Goal: Task Accomplishment & Management: Use online tool/utility

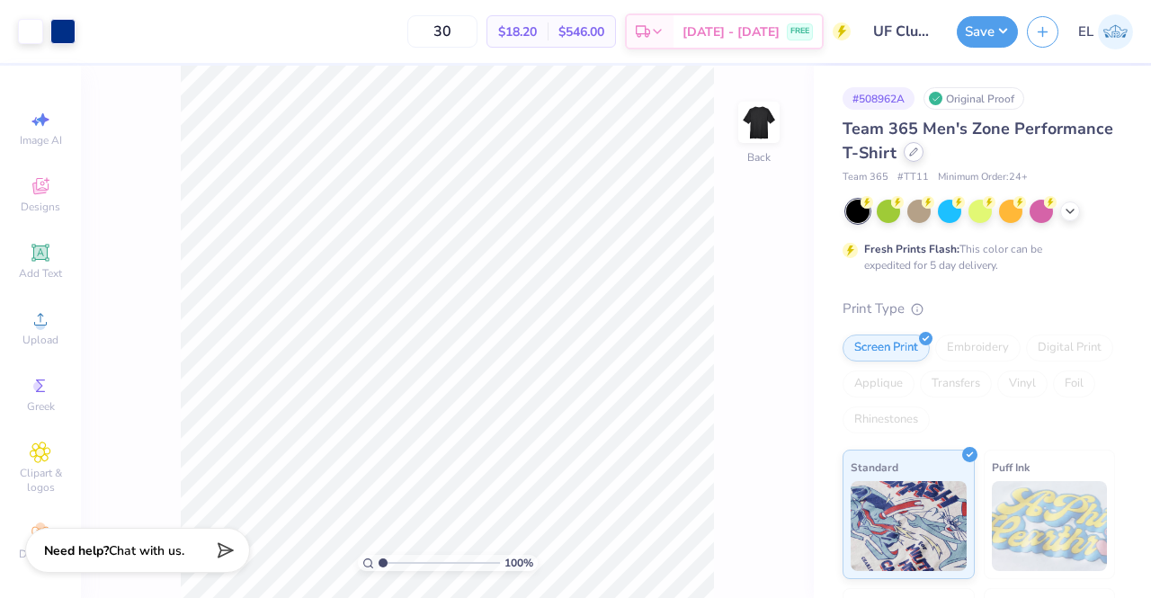
click at [923, 156] on div at bounding box center [913, 152] width 20 height 20
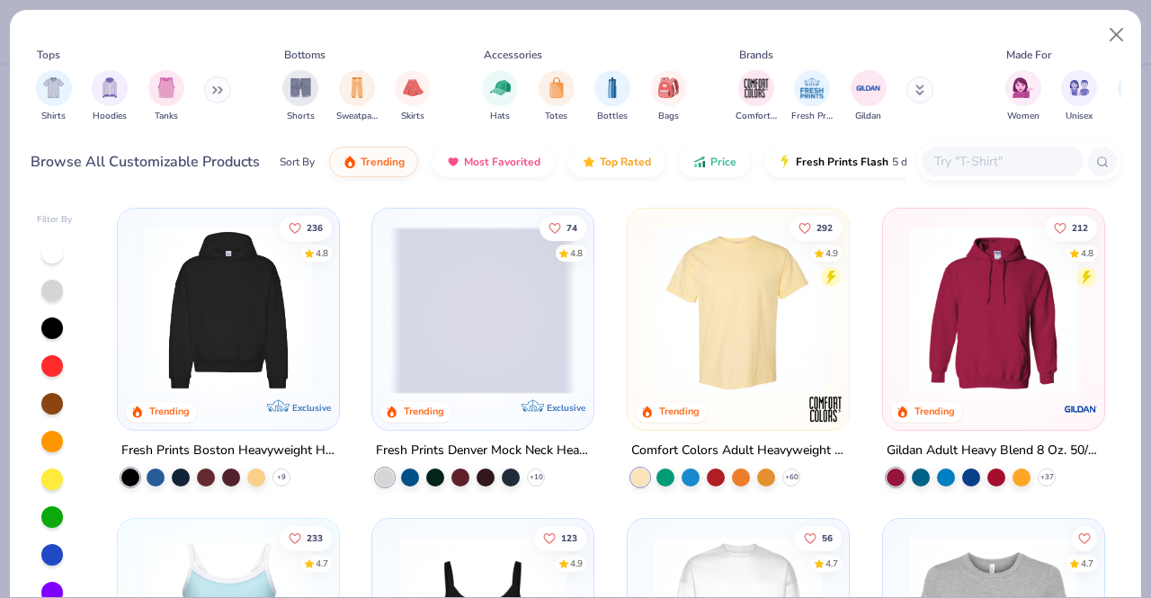
click at [1010, 161] on input "text" at bounding box center [1001, 161] width 138 height 21
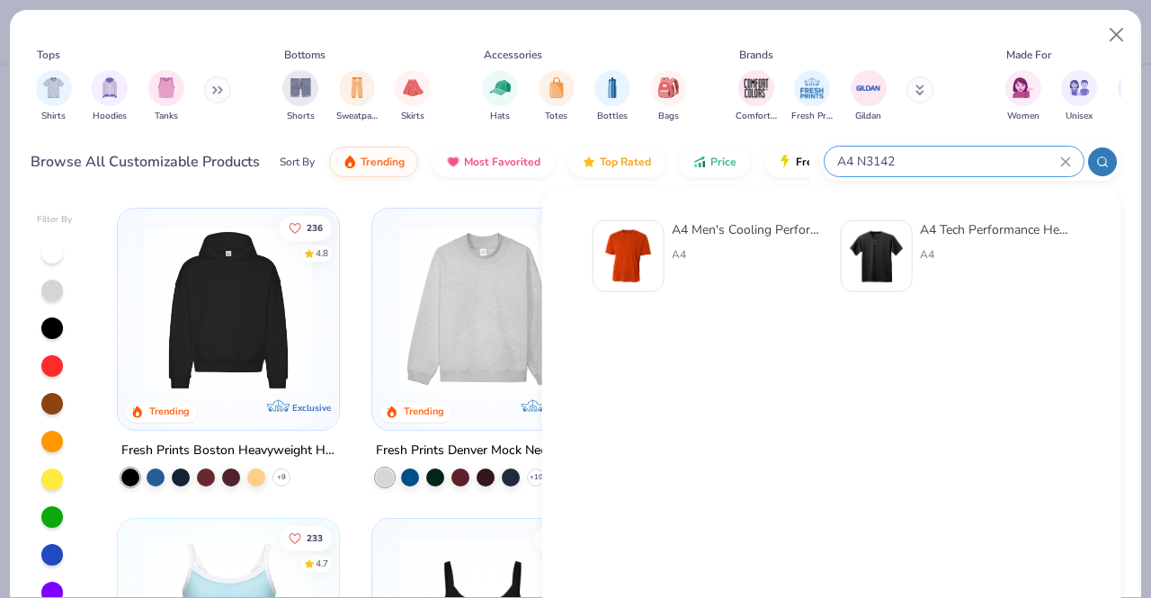
type input "A4 N3142"
click at [768, 226] on div "A4 Men's Cooling Performance T-Shirt" at bounding box center [746, 229] width 151 height 19
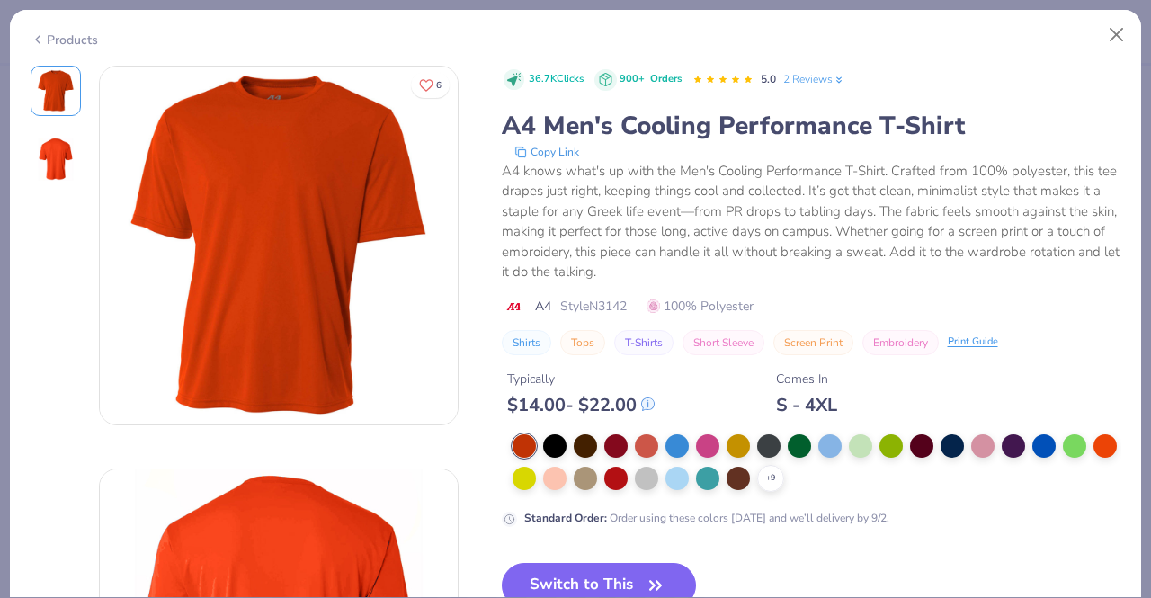
scroll to position [129, 0]
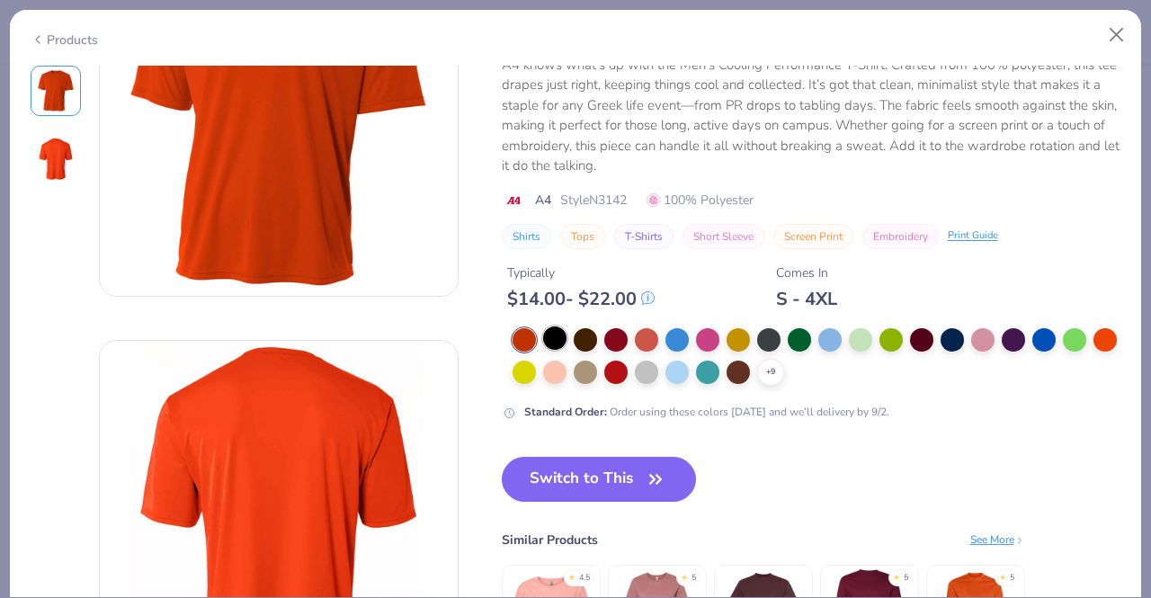
click at [556, 339] on div at bounding box center [554, 337] width 23 height 23
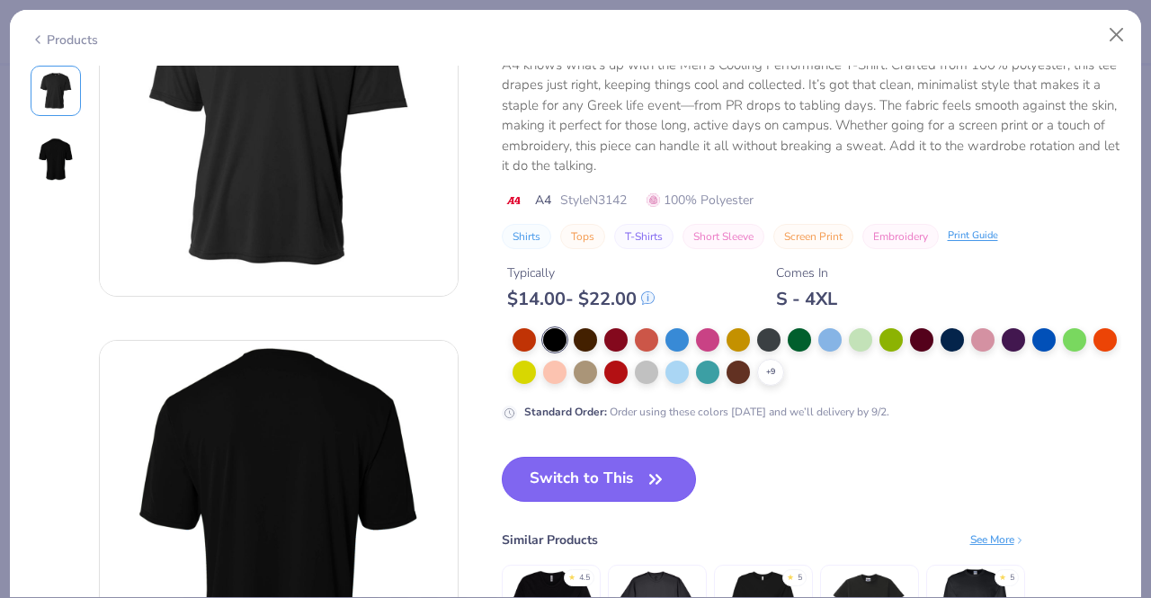
click at [634, 477] on button "Switch to This" at bounding box center [599, 479] width 195 height 45
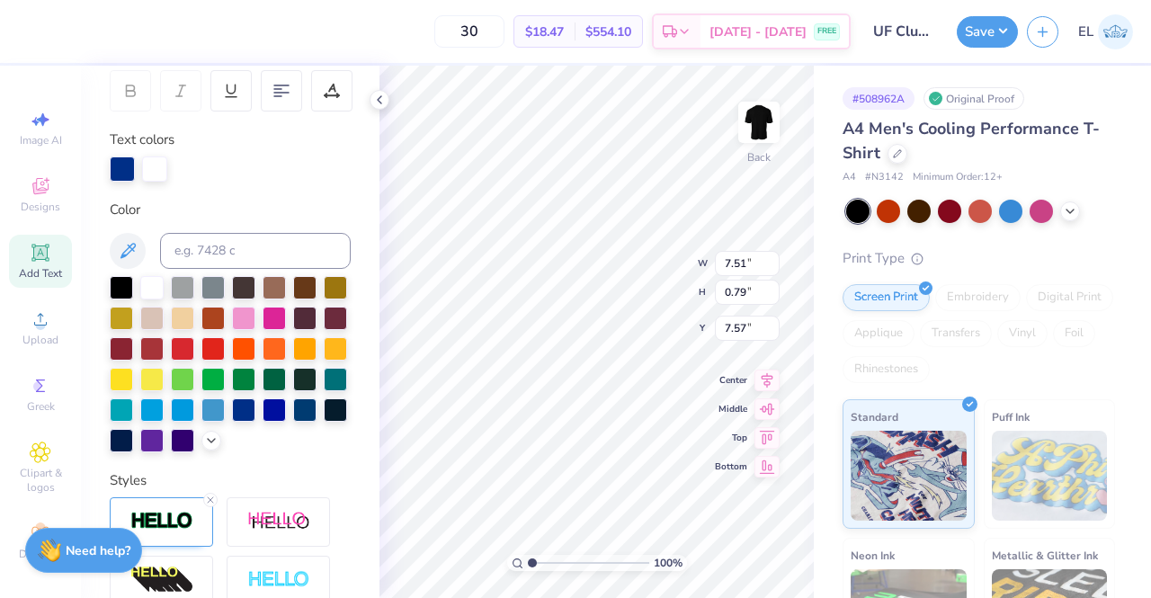
scroll to position [433, 0]
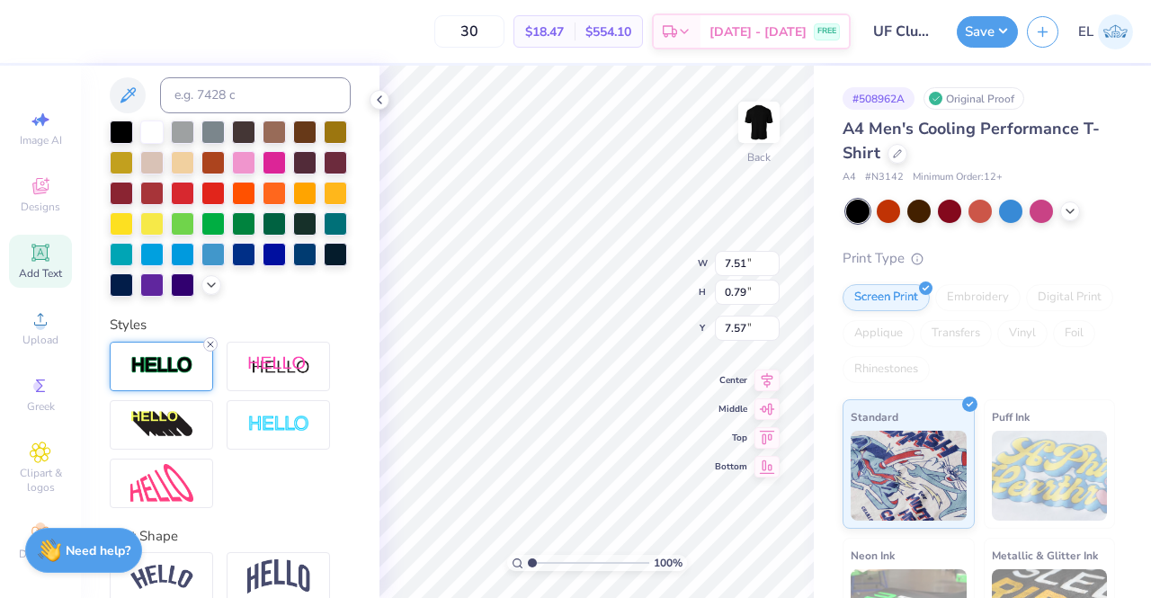
click at [209, 350] on icon at bounding box center [210, 344] width 11 height 11
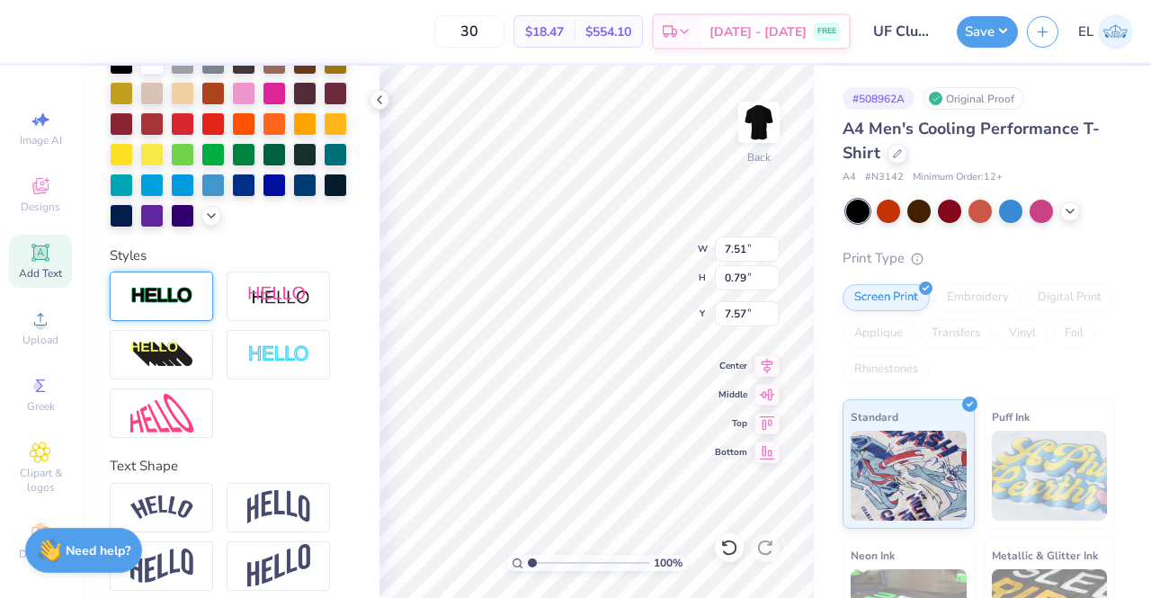
type input "7.46"
type input "0.74"
type input "7.59"
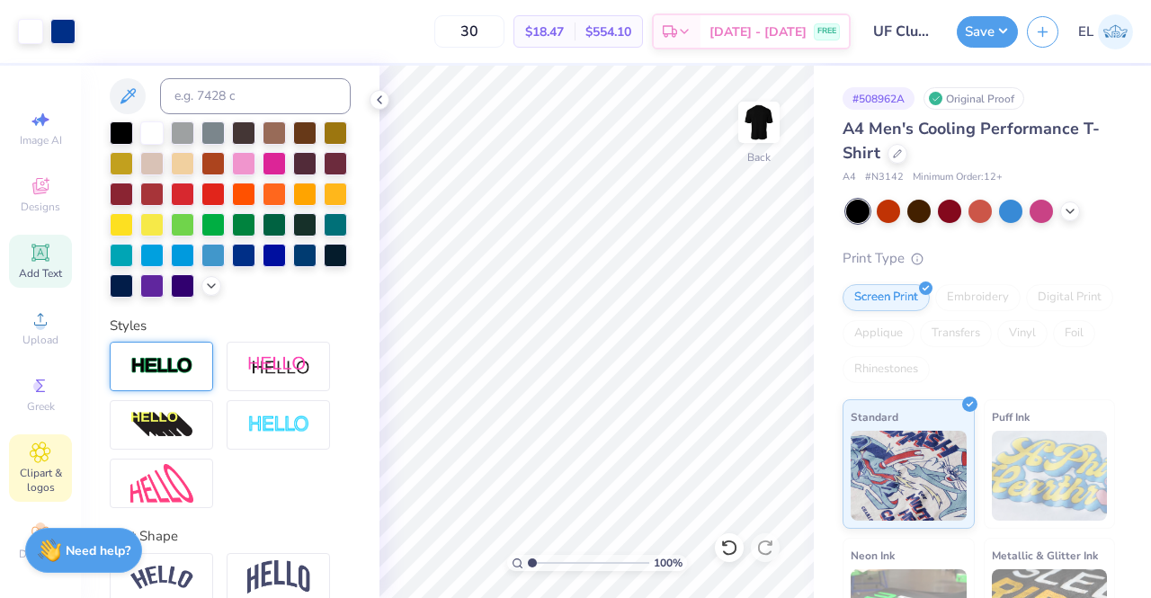
click at [40, 440] on div "Clipart & logos" at bounding box center [40, 467] width 63 height 67
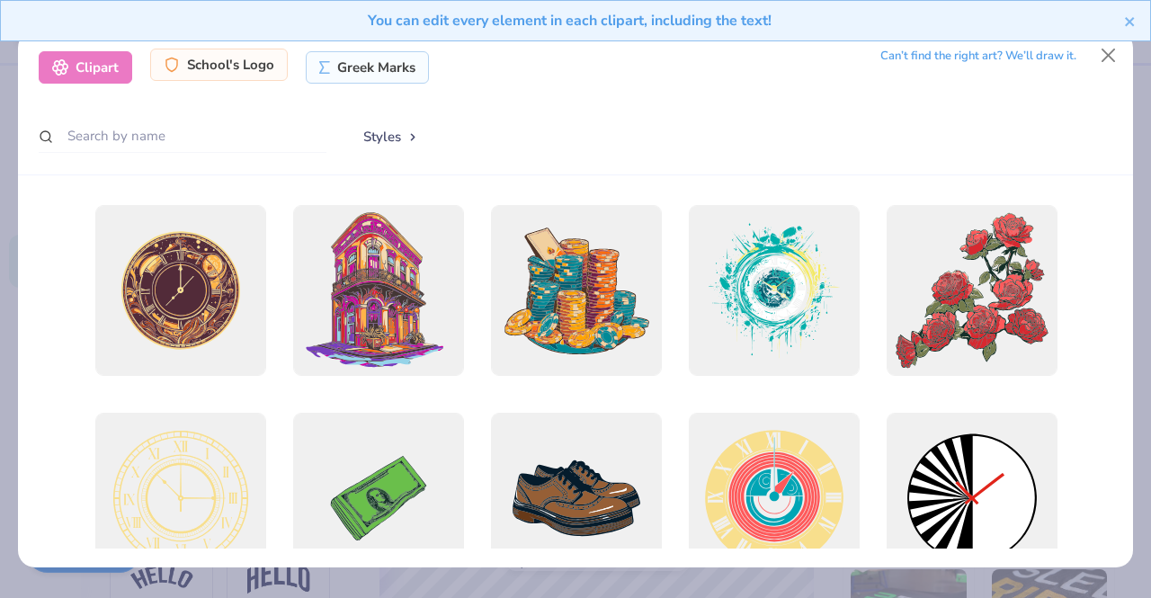
click at [230, 68] on div "School's Logo" at bounding box center [219, 65] width 138 height 32
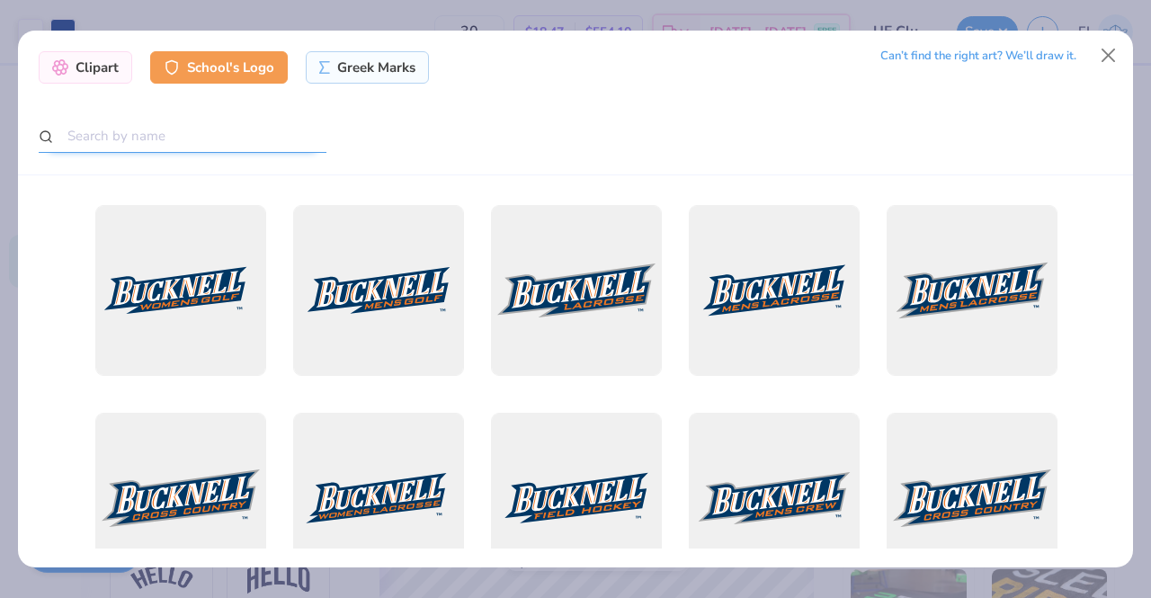
click at [278, 144] on input "text" at bounding box center [183, 136] width 288 height 33
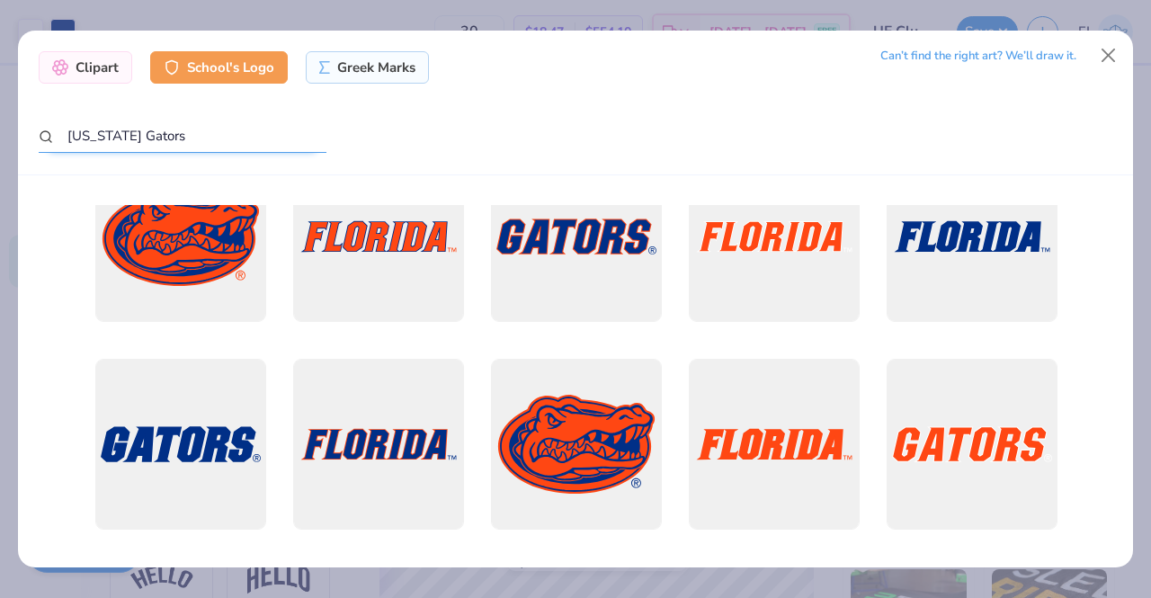
scroll to position [262, 0]
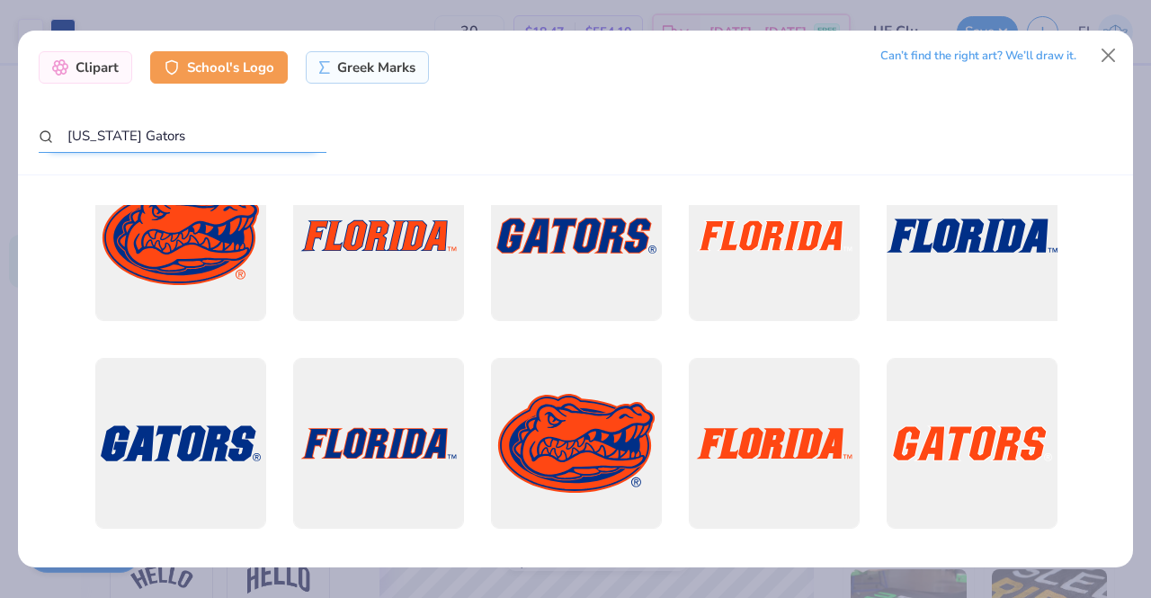
type input "Florida Gators"
click at [968, 260] on div at bounding box center [971, 235] width 188 height 188
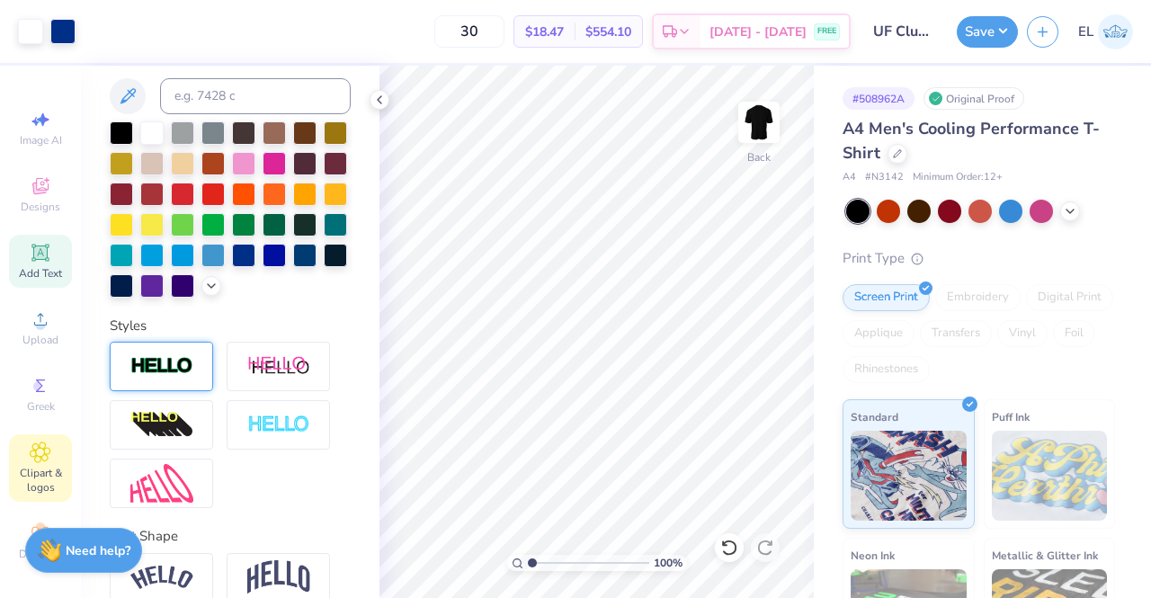
click at [40, 474] on span "Clipart & logos" at bounding box center [40, 480] width 63 height 29
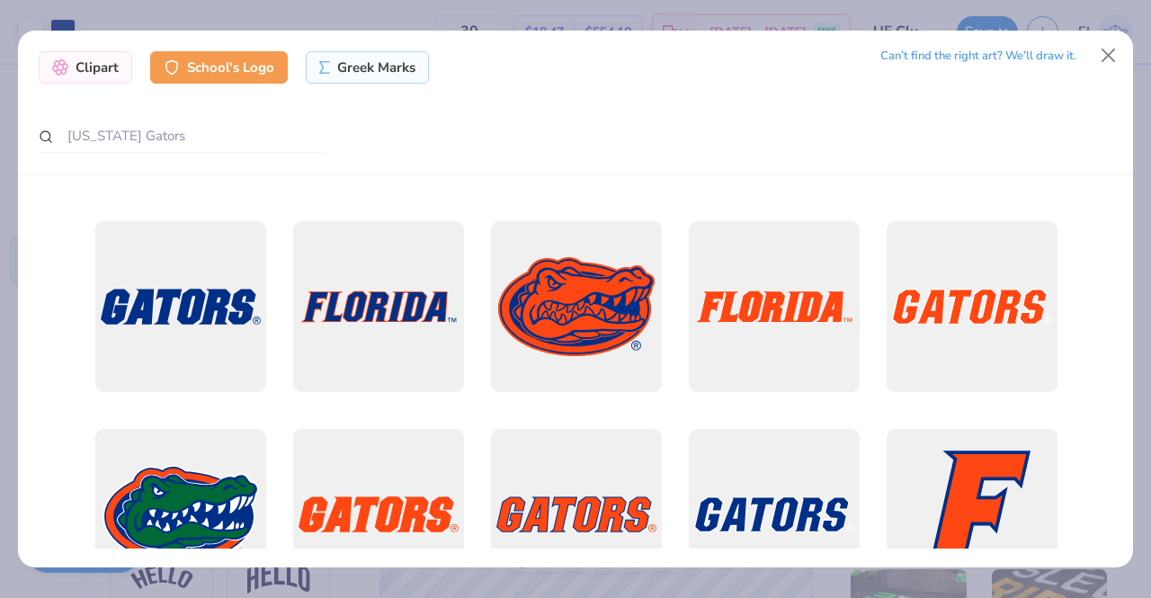
scroll to position [384, 0]
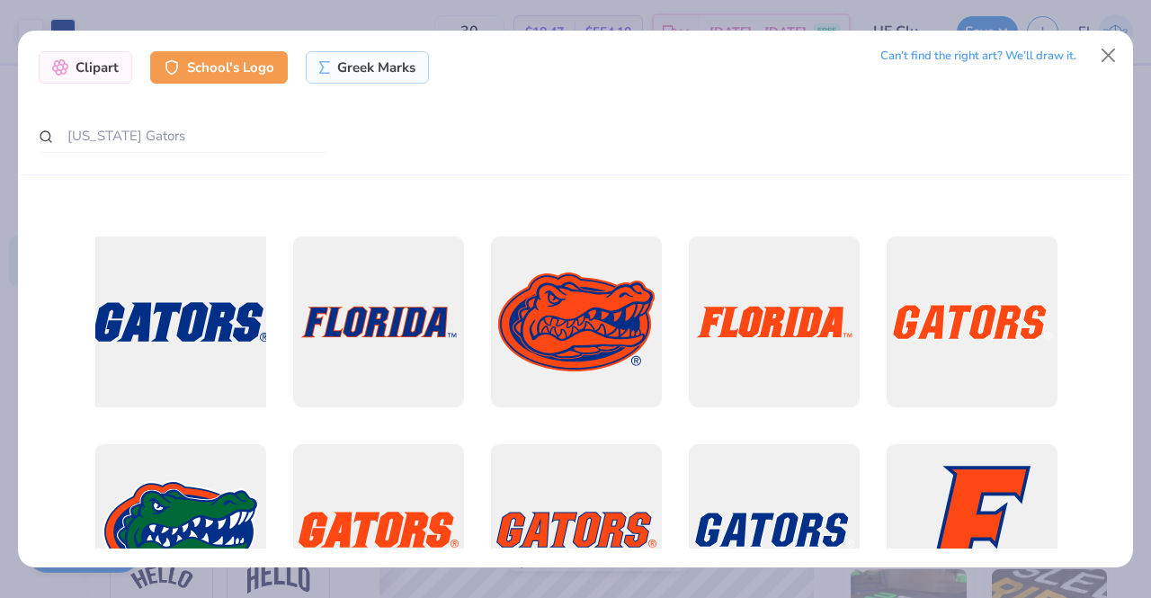
click at [176, 343] on div at bounding box center [180, 321] width 188 height 188
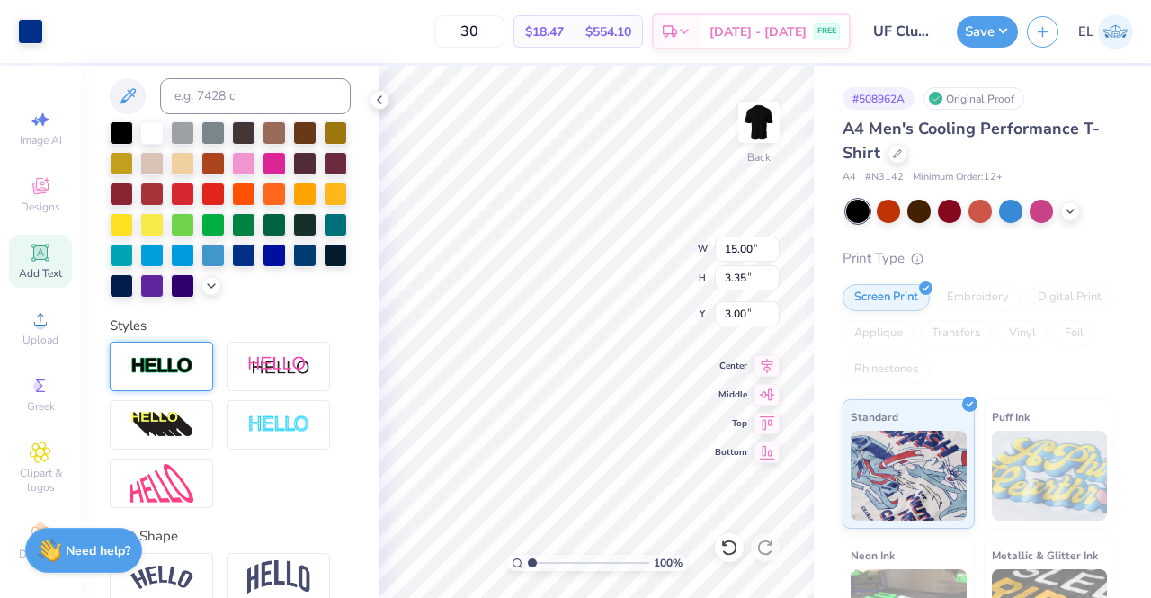
type input "10.97"
type input "2.45"
type input "4.39"
type input "12.06"
type input "2.69"
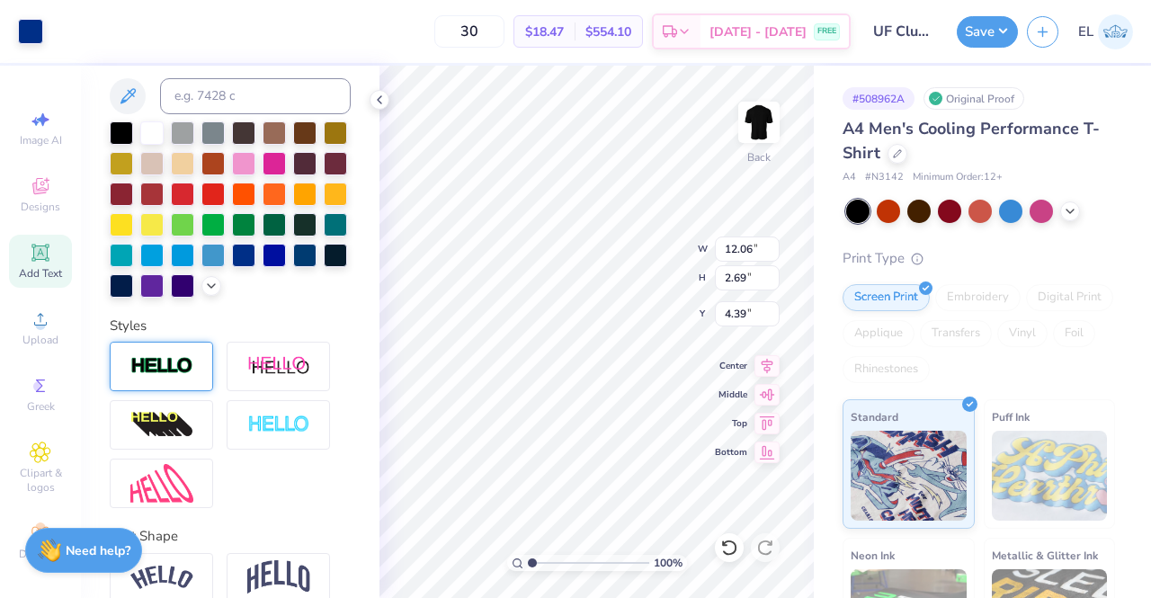
type input "8.33"
type input "12.56"
type input "2.81"
type input "4.39"
type input "4.55"
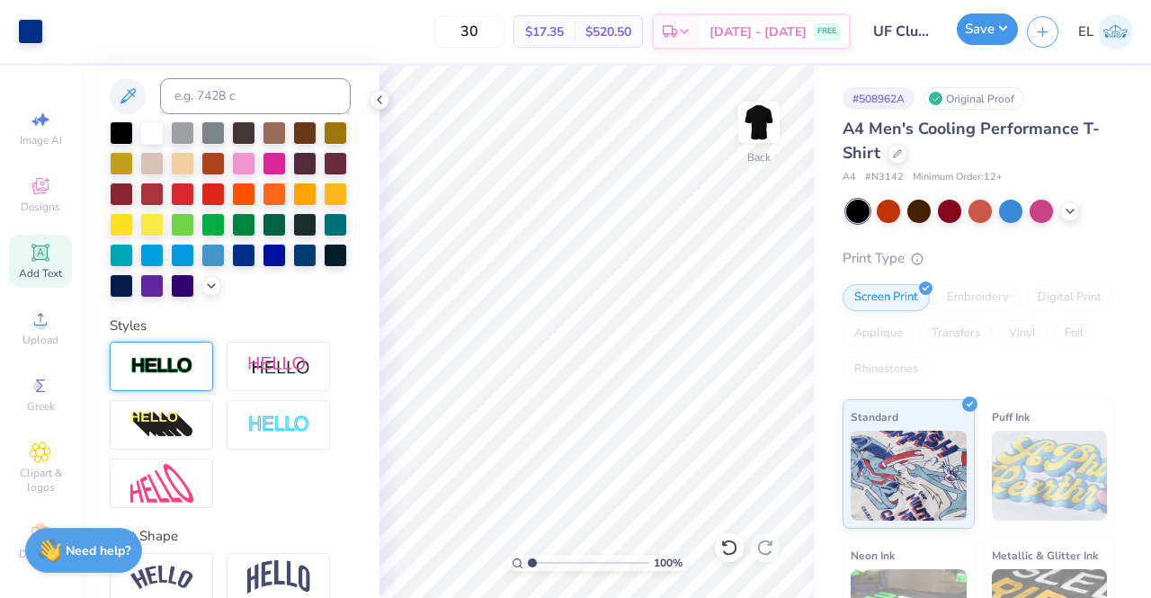
click at [978, 35] on button "Save" at bounding box center [986, 28] width 61 height 31
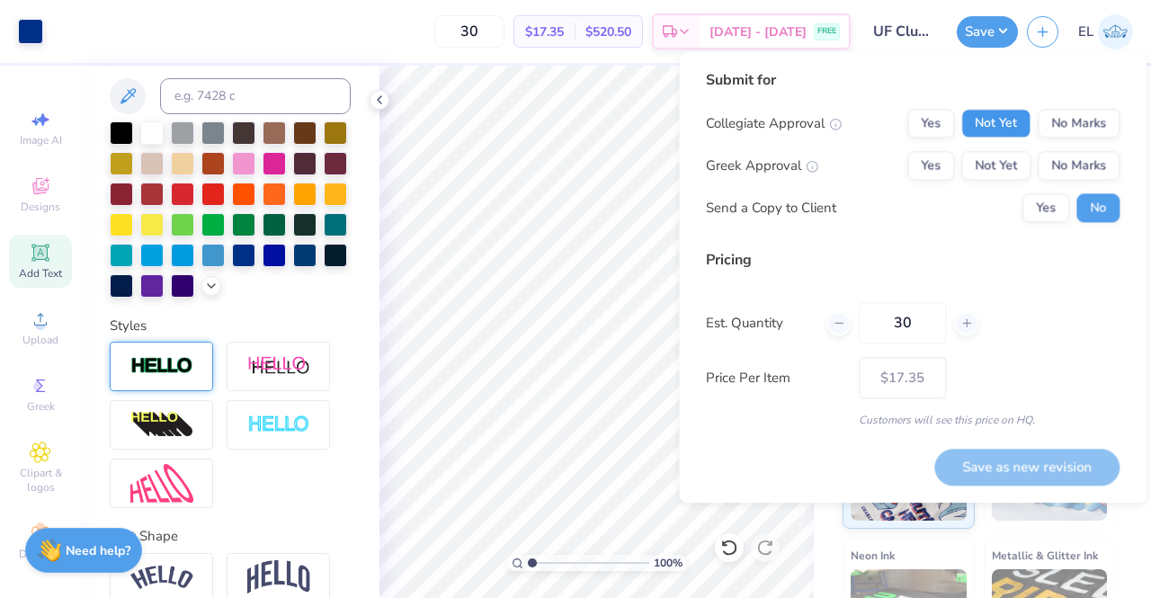
click at [1009, 122] on button "Not Yet" at bounding box center [995, 123] width 69 height 29
click at [1064, 165] on button "No Marks" at bounding box center [1078, 165] width 82 height 29
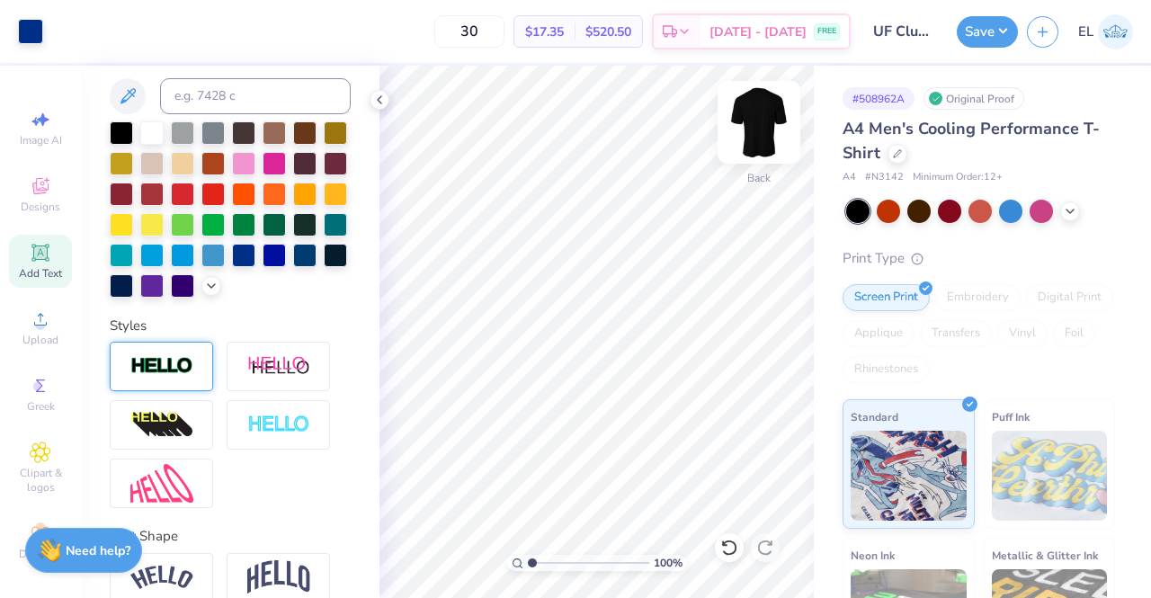
click at [763, 123] on img at bounding box center [759, 122] width 72 height 72
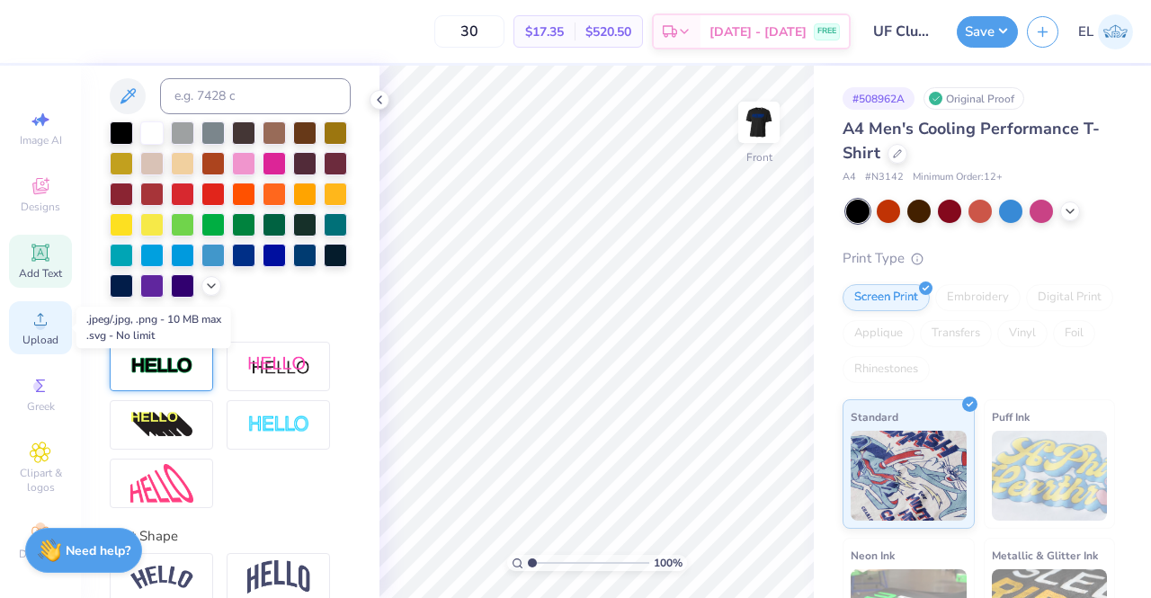
click at [47, 333] on span "Upload" at bounding box center [40, 340] width 36 height 14
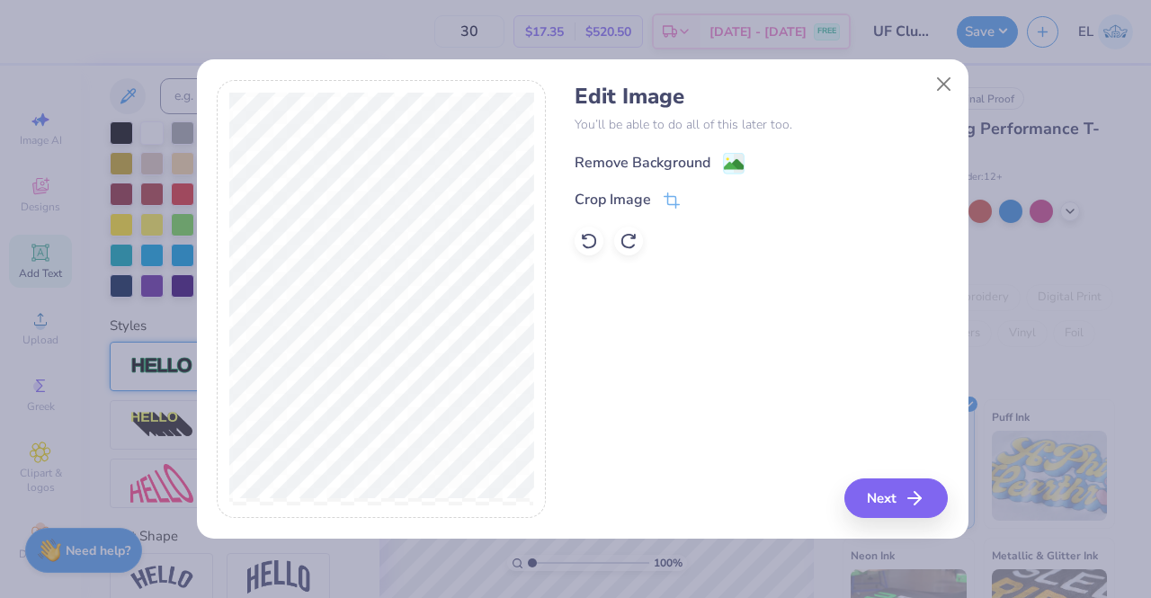
click at [649, 165] on div "Remove Background" at bounding box center [642, 163] width 136 height 22
click at [888, 492] on button "Next" at bounding box center [898, 498] width 103 height 40
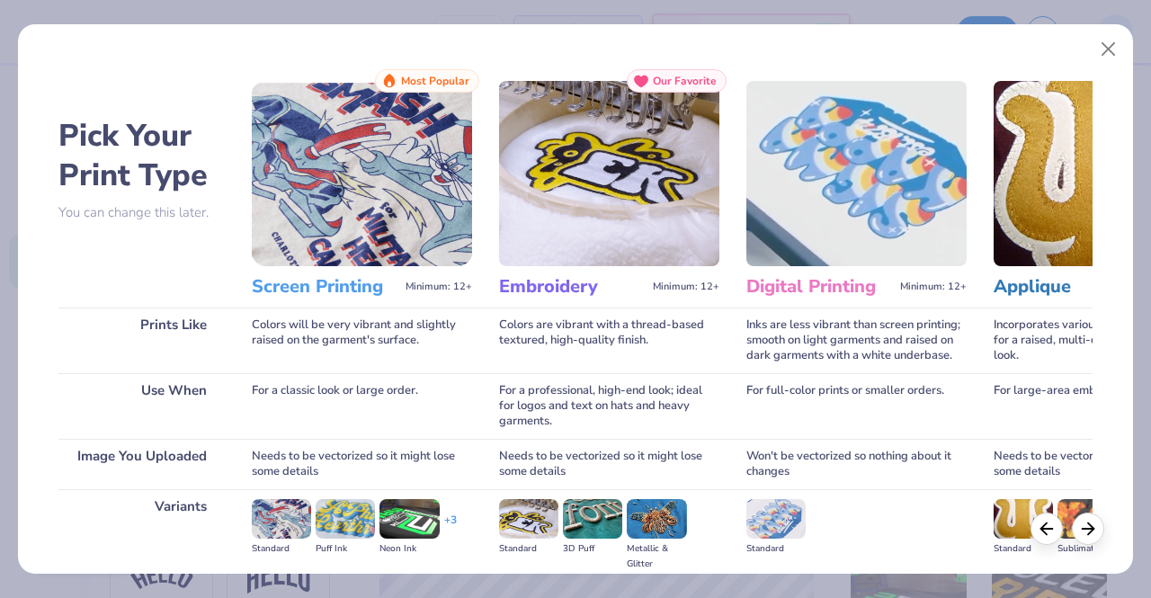
scroll to position [208, 0]
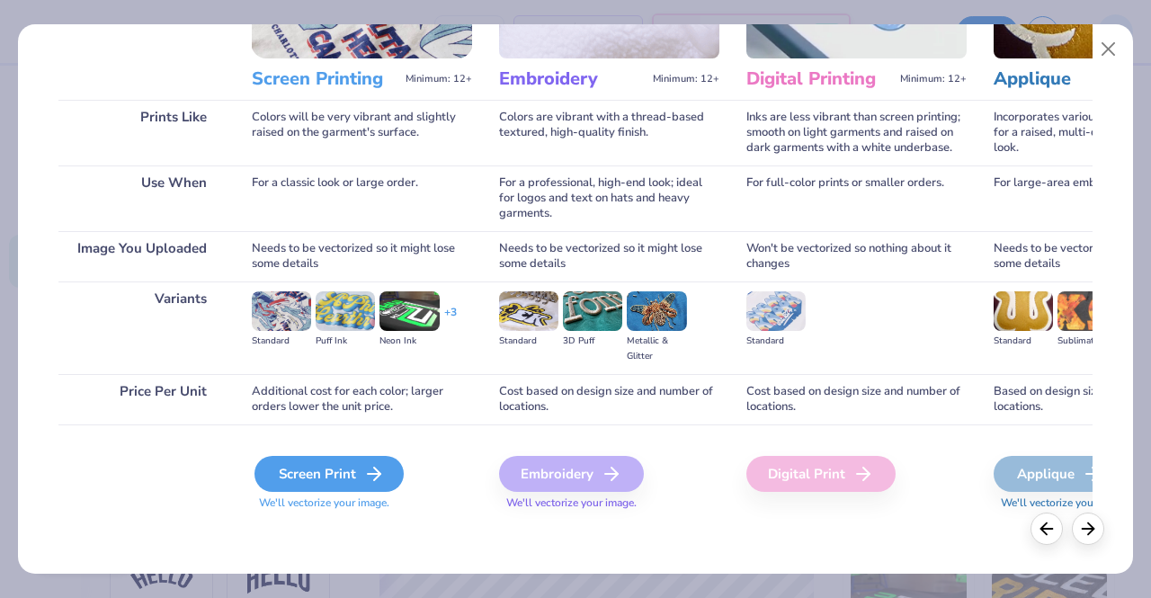
click at [351, 476] on div "Screen Print" at bounding box center [328, 474] width 149 height 36
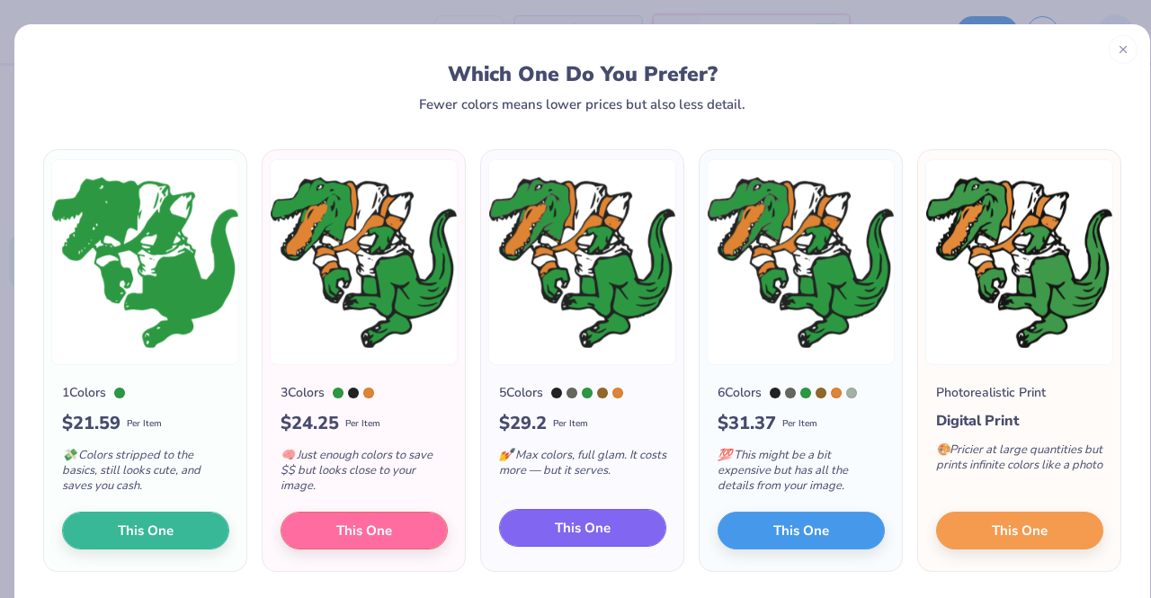
click at [605, 529] on button "This One" at bounding box center [582, 528] width 167 height 38
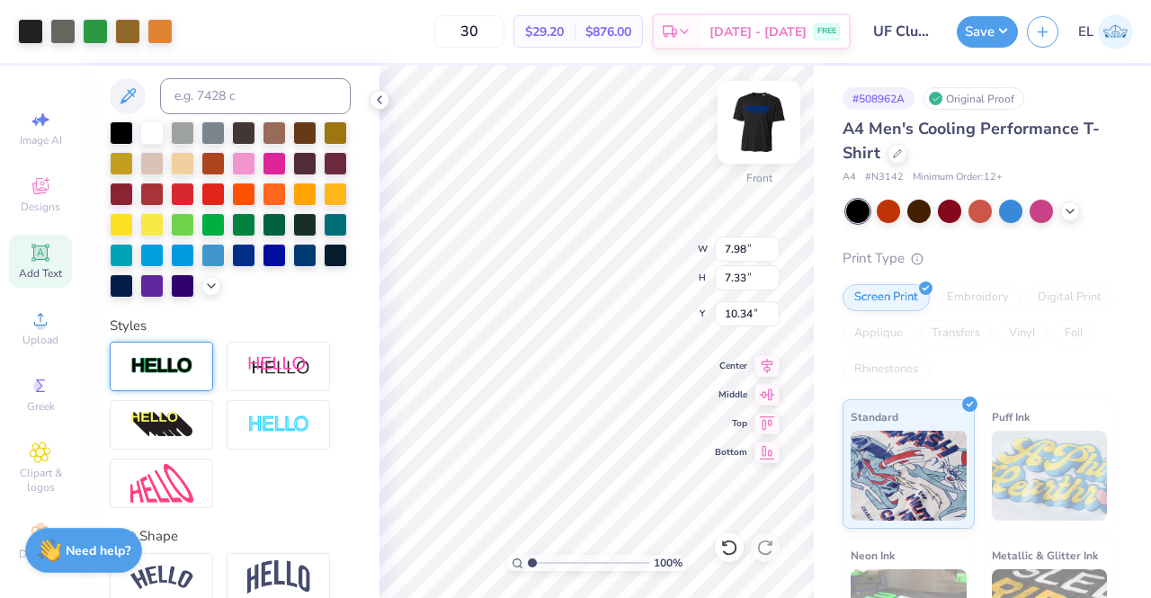
click at [755, 123] on img at bounding box center [759, 122] width 72 height 72
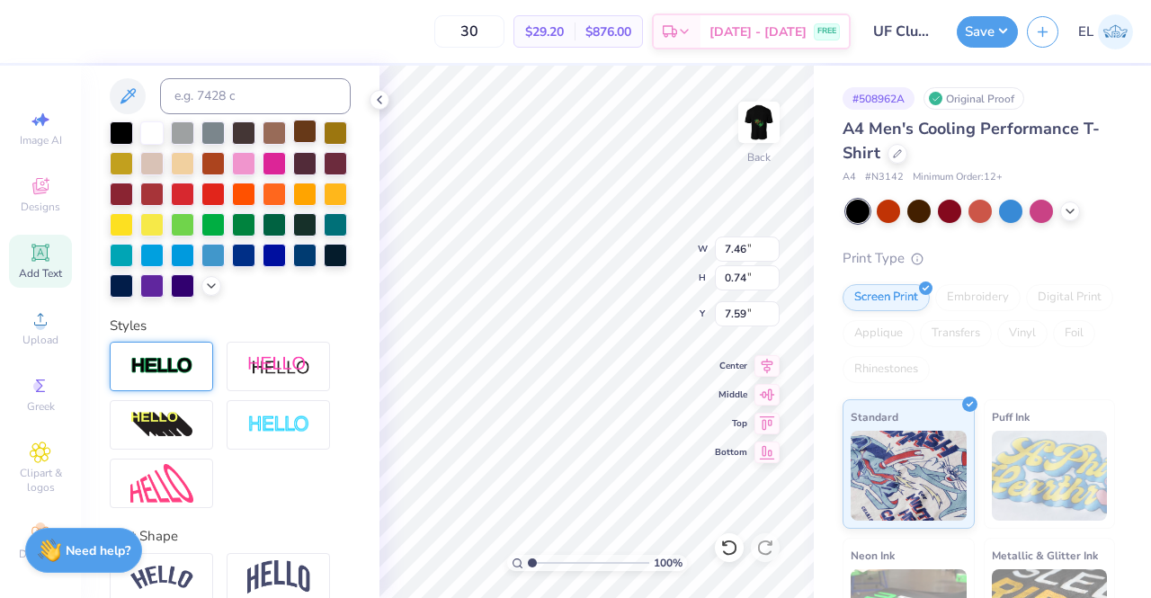
type input "12.06"
type input "2.69"
type input "4.55"
click at [768, 110] on img at bounding box center [759, 122] width 72 height 72
click at [28, 37] on div at bounding box center [30, 29] width 25 height 25
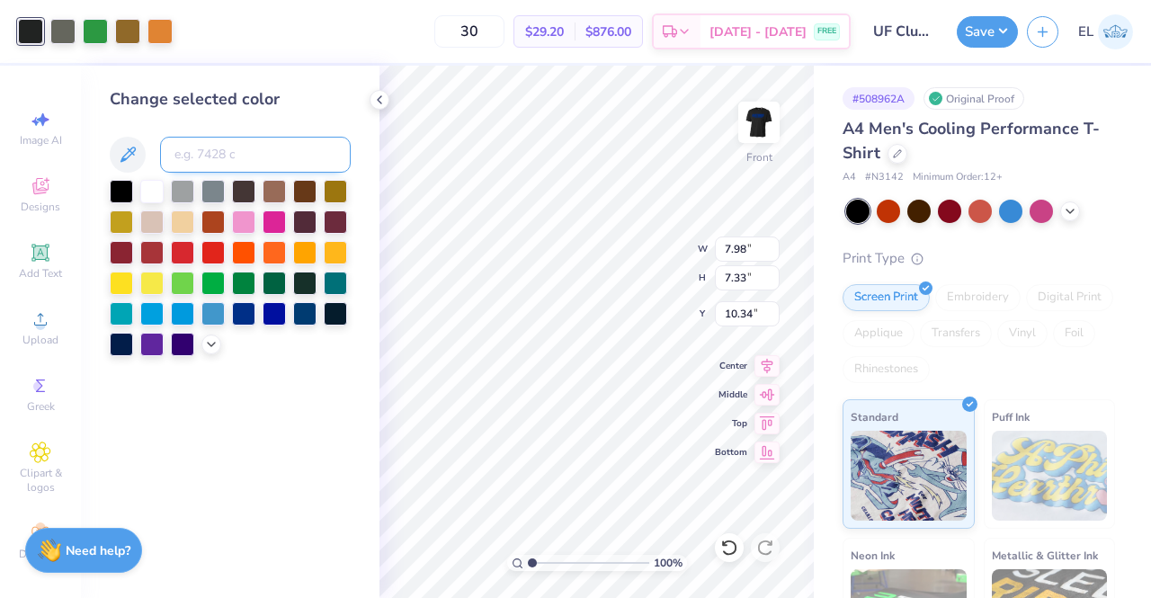
click at [245, 148] on input at bounding box center [255, 155] width 191 height 36
type input "287"
click at [61, 31] on div at bounding box center [62, 29] width 25 height 25
click at [129, 189] on div at bounding box center [121, 189] width 23 height 23
click at [97, 39] on div at bounding box center [95, 29] width 25 height 25
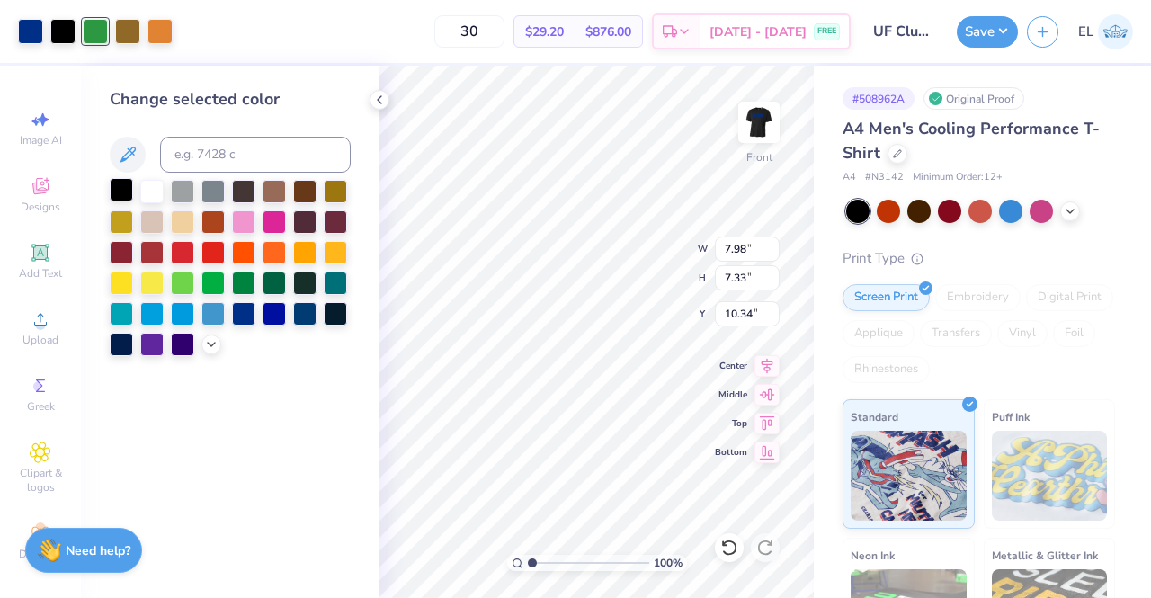
click at [125, 186] on div at bounding box center [121, 189] width 23 height 23
click at [93, 28] on div at bounding box center [95, 29] width 25 height 25
click at [120, 190] on div at bounding box center [121, 189] width 23 height 23
click at [103, 24] on div at bounding box center [95, 29] width 25 height 25
click at [120, 185] on div at bounding box center [121, 189] width 23 height 23
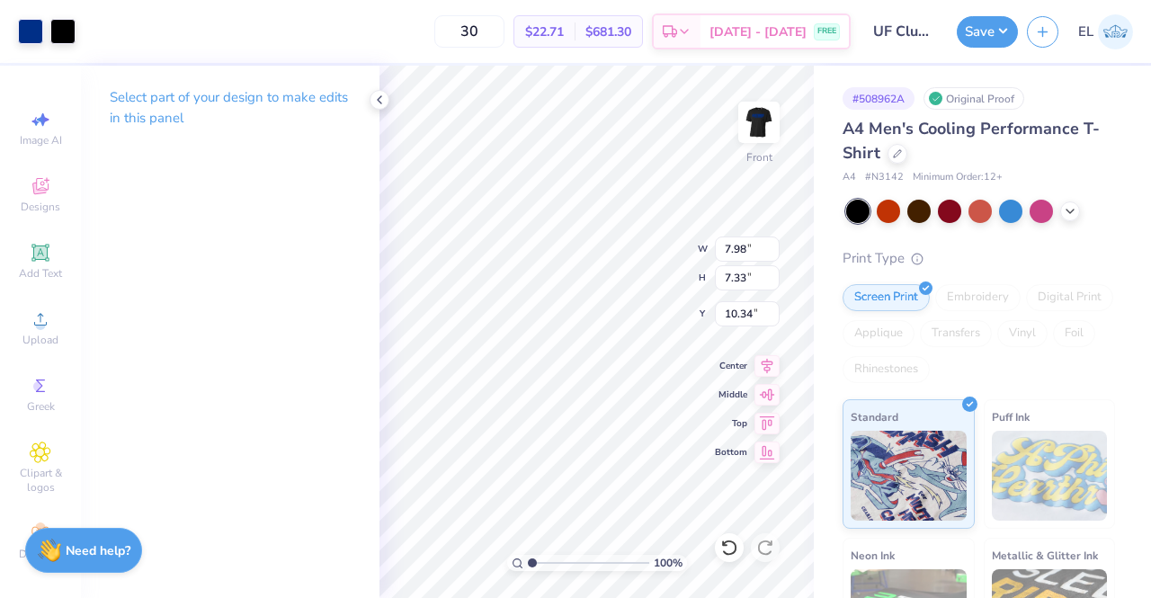
type input "20.17"
type input "10.42"
type input "9.57"
type input "17.10"
type input "9.70"
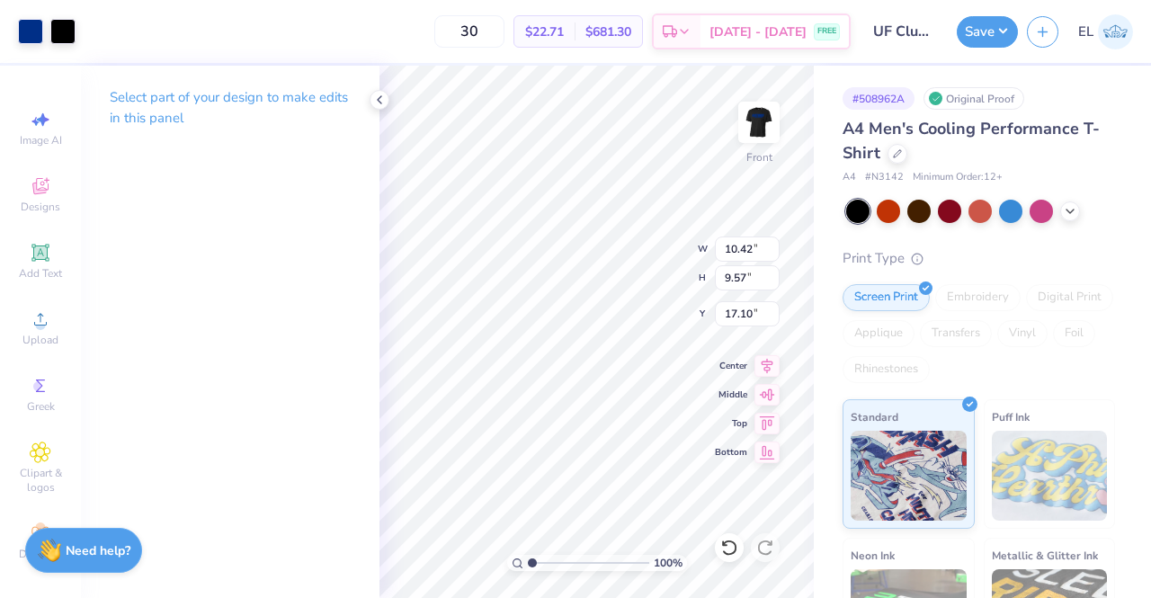
type input "8.91"
type input "17.76"
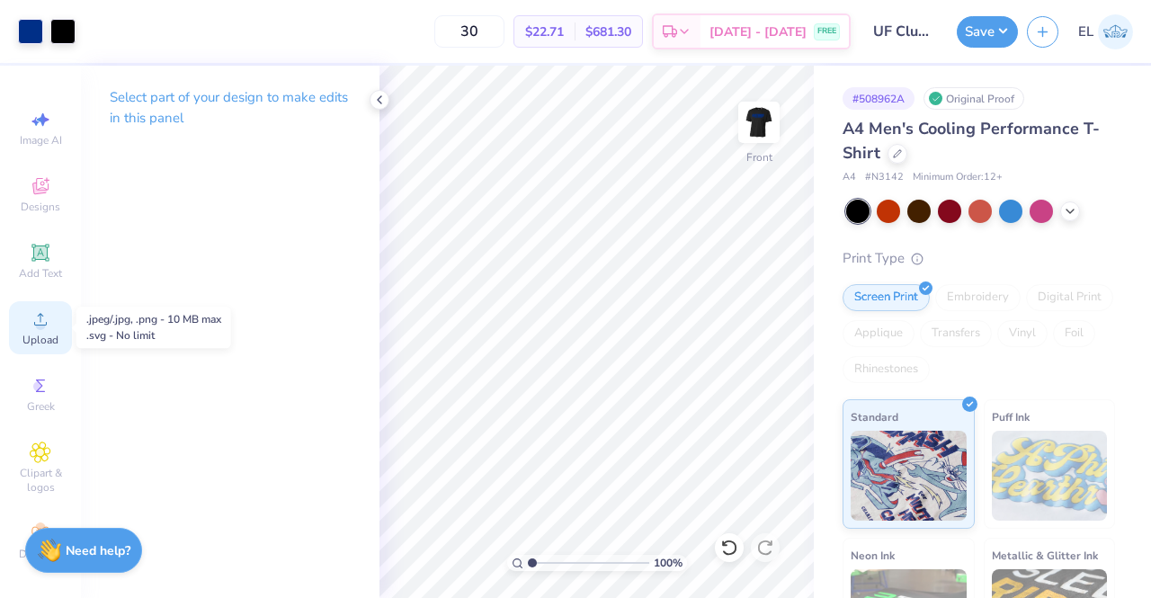
click at [35, 328] on circle at bounding box center [40, 325] width 10 height 10
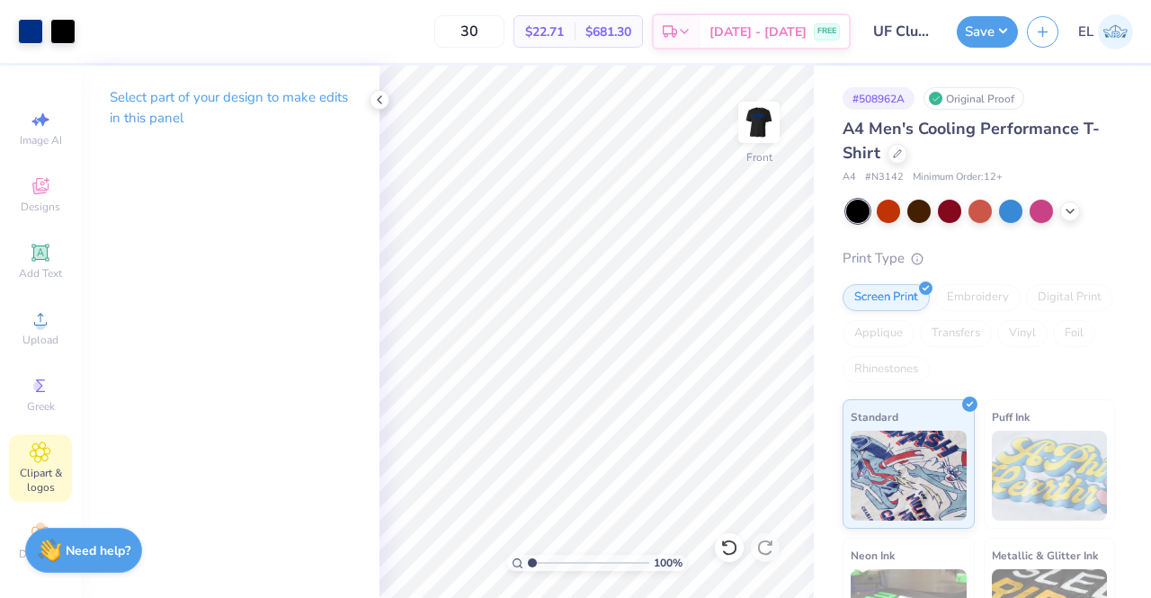
click at [31, 456] on icon at bounding box center [41, 452] width 20 height 20
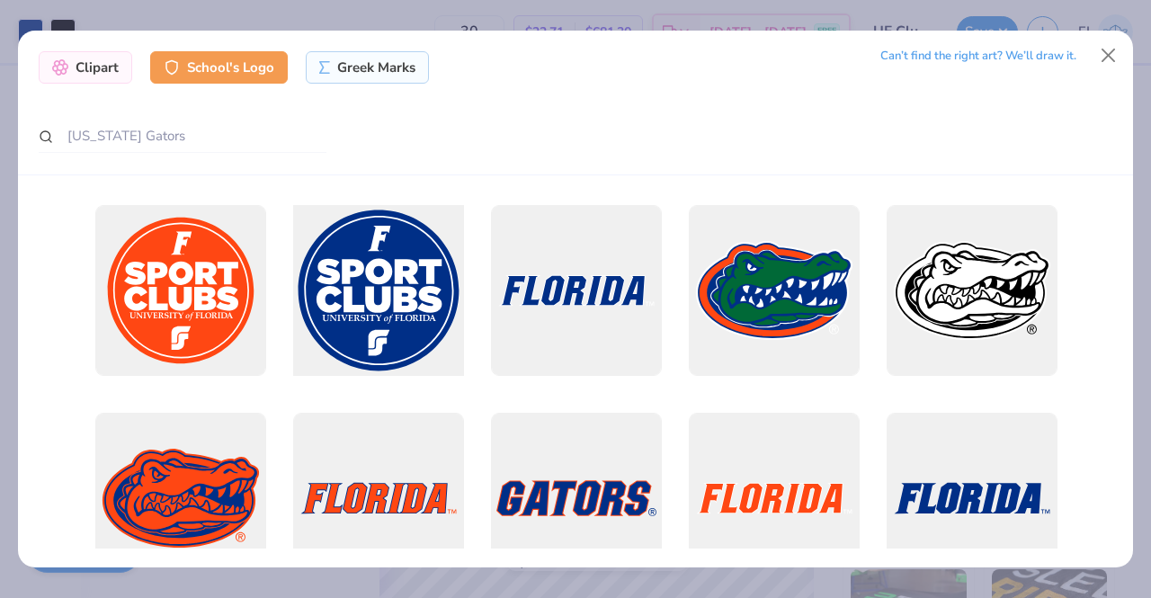
click at [364, 280] on div at bounding box center [378, 290] width 188 height 188
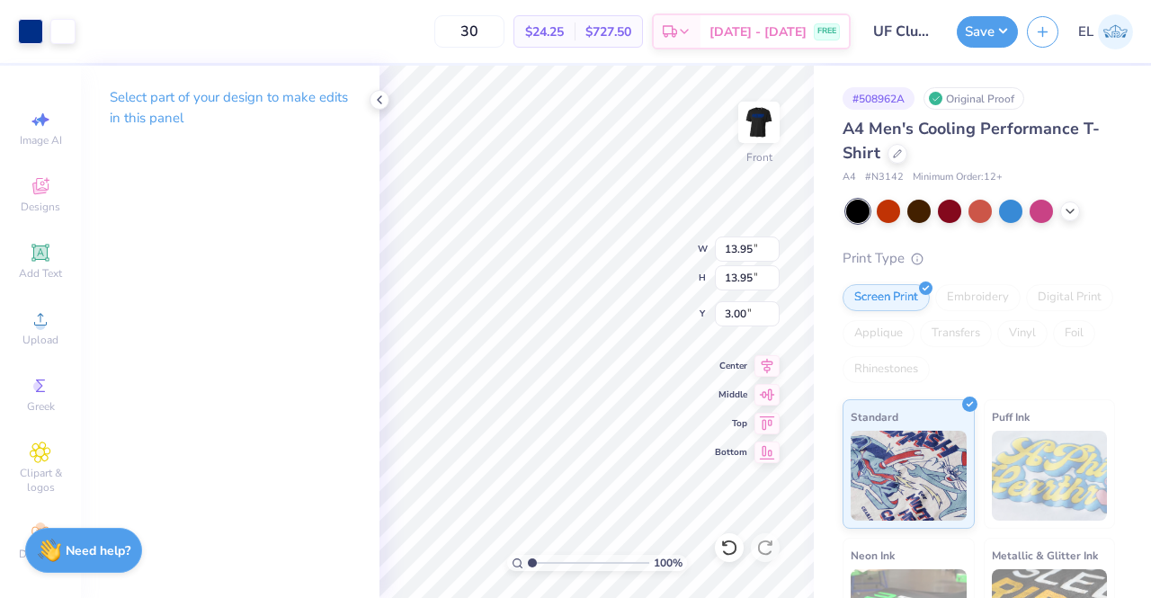
type input "3.53"
type input "1.92"
type input "17.22"
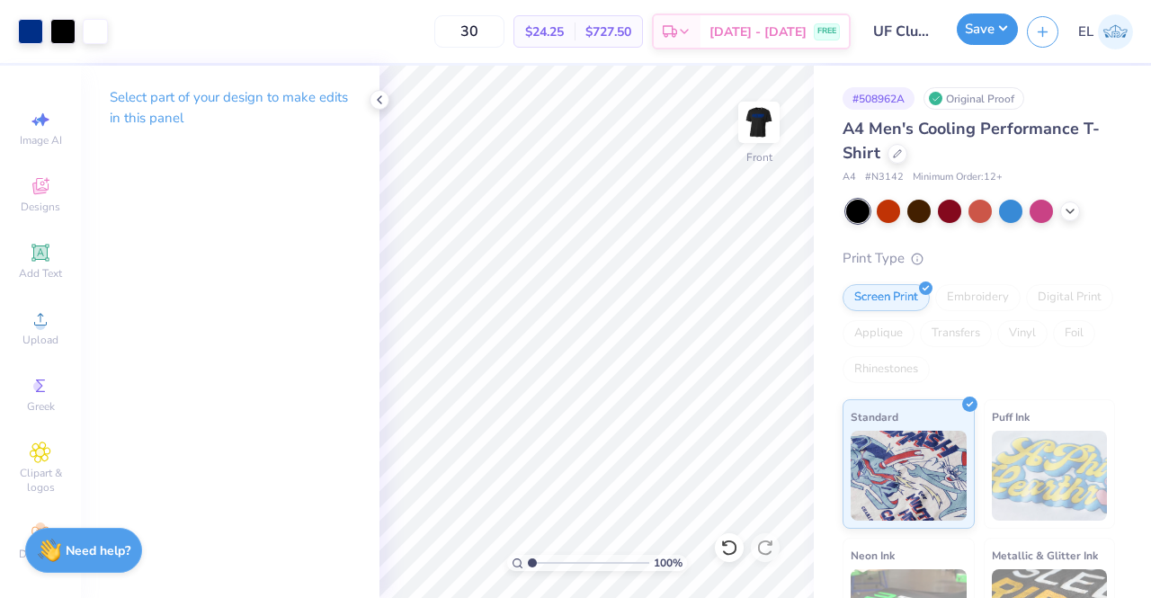
click at [985, 30] on button "Save" at bounding box center [986, 28] width 61 height 31
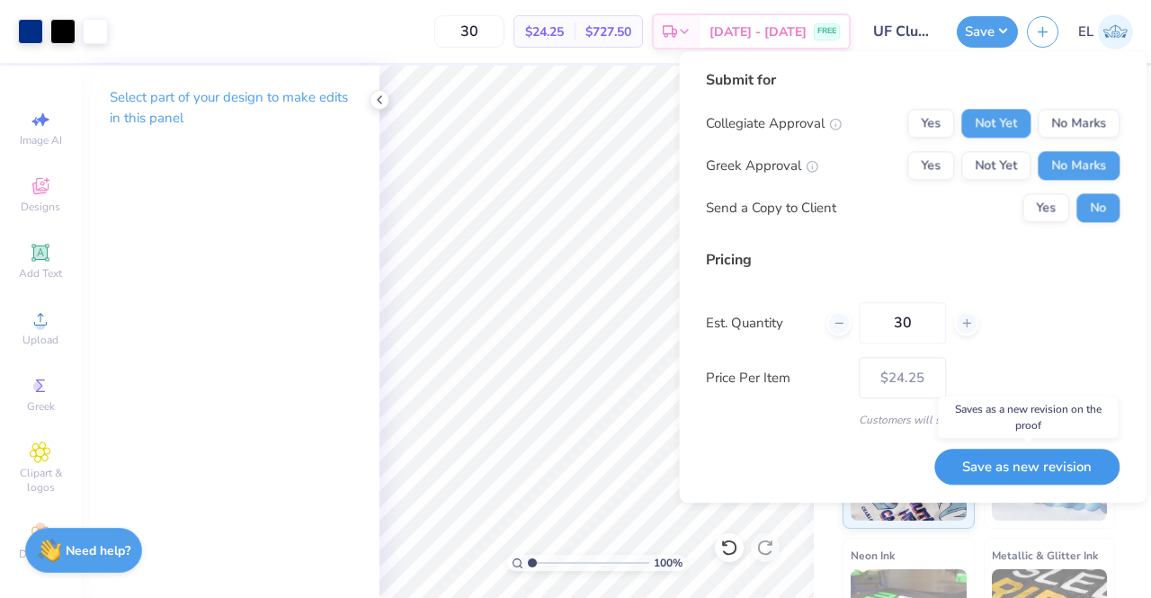
click at [1014, 461] on button "Save as new revision" at bounding box center [1026, 467] width 185 height 37
type input "$24.25"
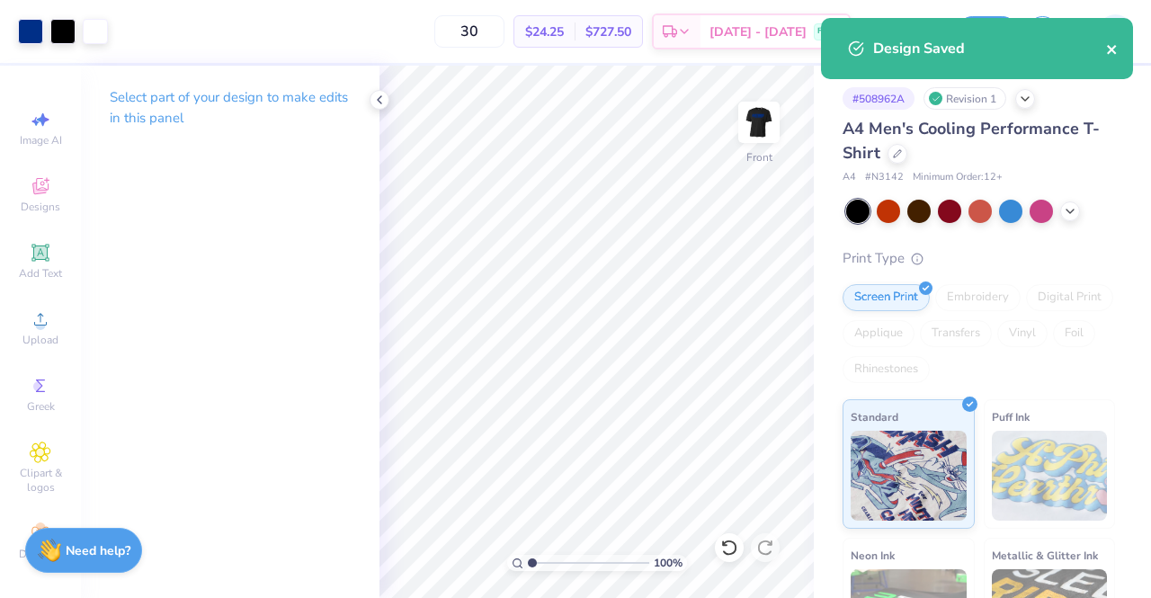
click at [1111, 51] on icon "close" at bounding box center [1111, 49] width 9 height 9
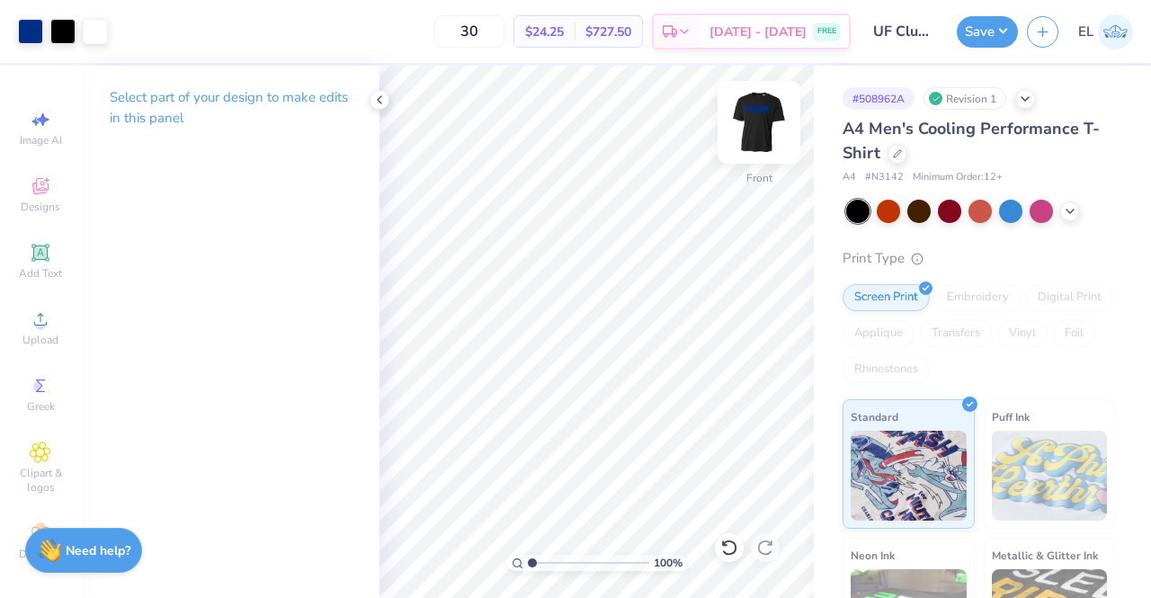
click at [775, 121] on img at bounding box center [759, 122] width 72 height 72
click at [765, 129] on img at bounding box center [759, 122] width 72 height 72
click at [999, 31] on button "Save" at bounding box center [986, 28] width 61 height 31
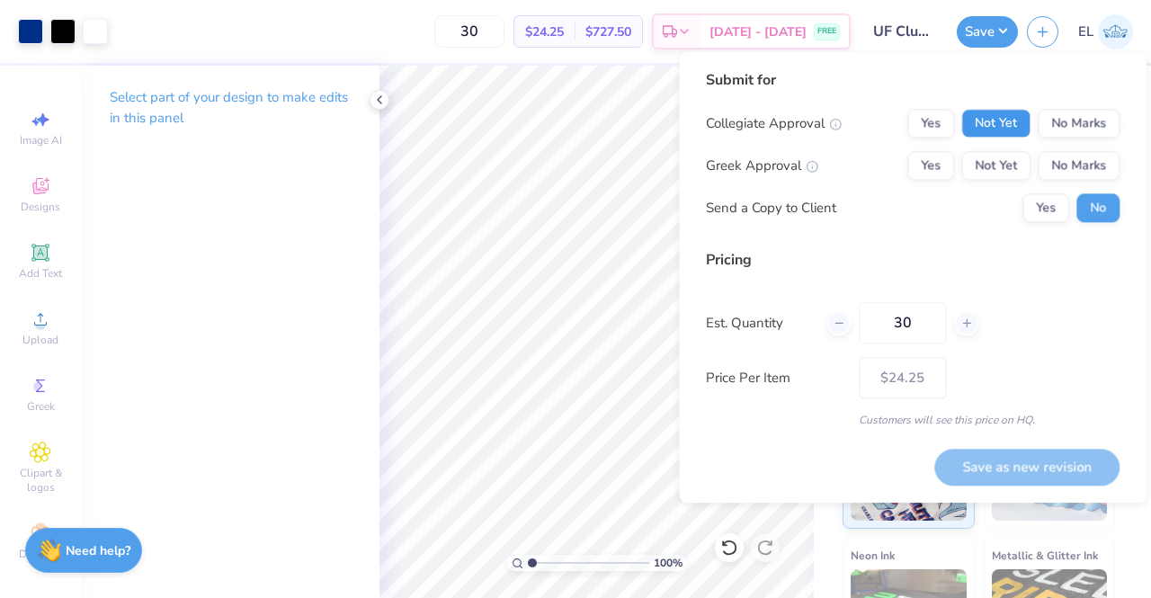
click at [1009, 115] on button "Not Yet" at bounding box center [995, 123] width 69 height 29
click at [1075, 158] on button "No Marks" at bounding box center [1078, 165] width 82 height 29
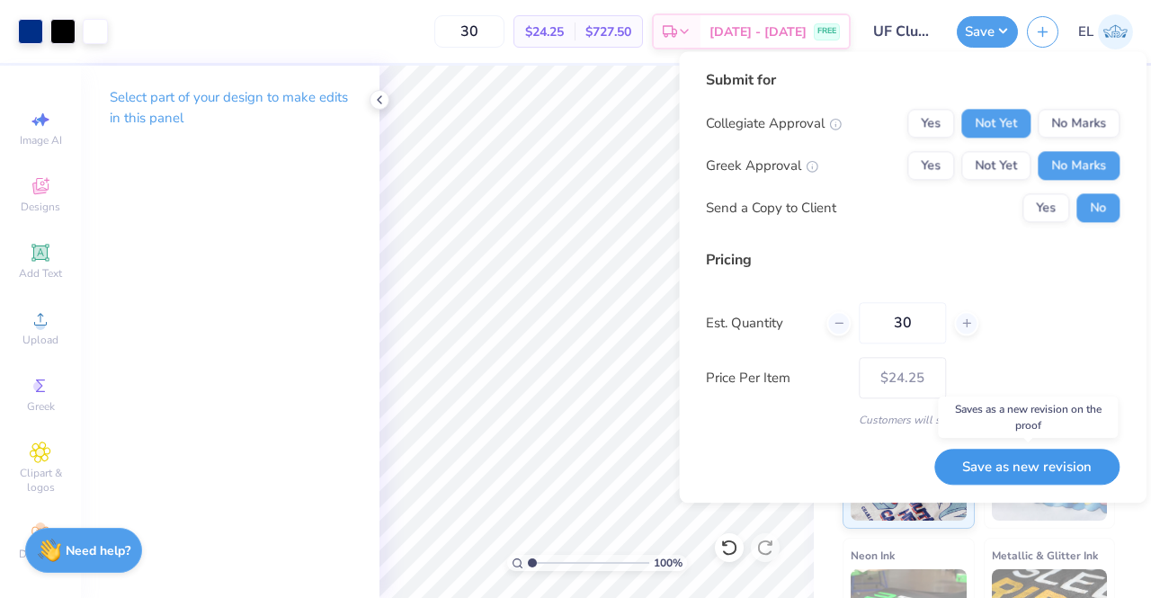
click at [1043, 461] on button "Save as new revision" at bounding box center [1026, 467] width 185 height 37
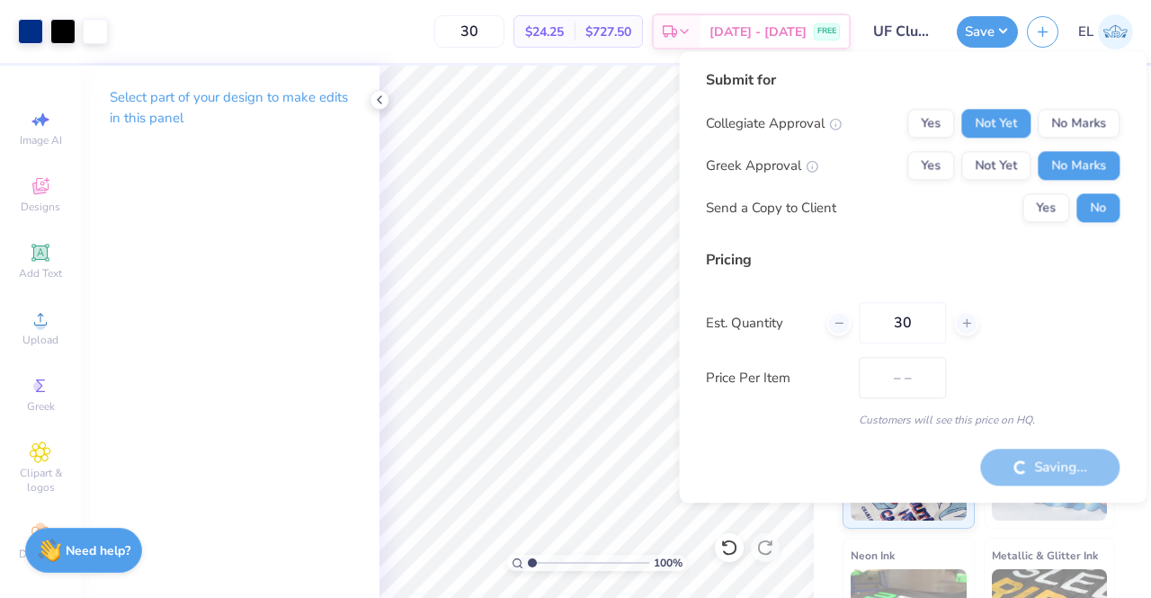
type input "$24.25"
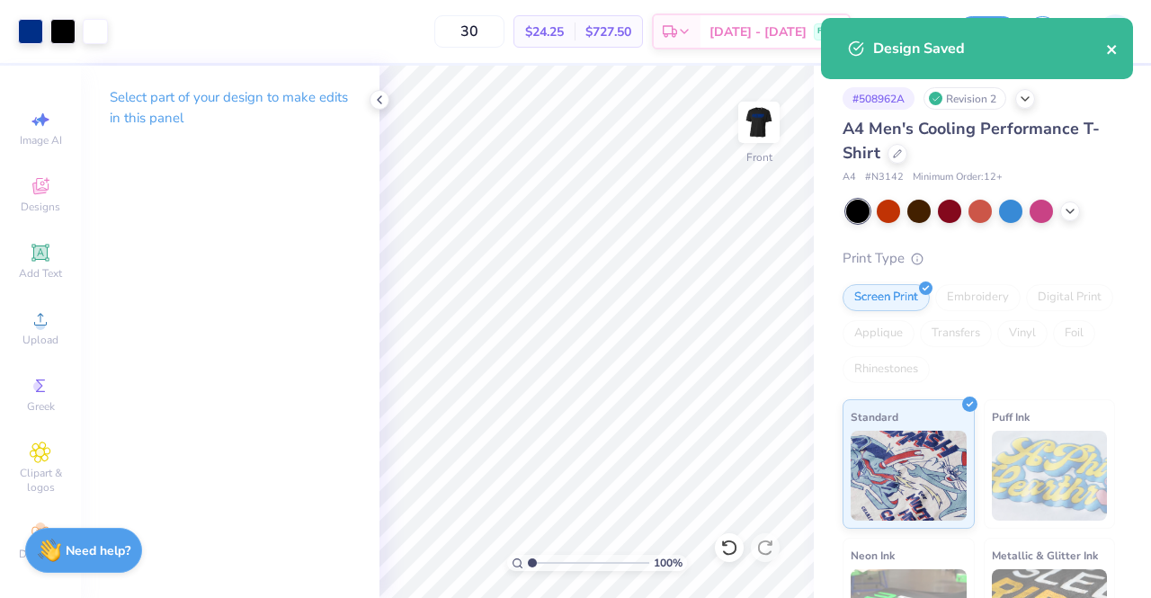
click at [1116, 42] on icon "close" at bounding box center [1112, 49] width 13 height 14
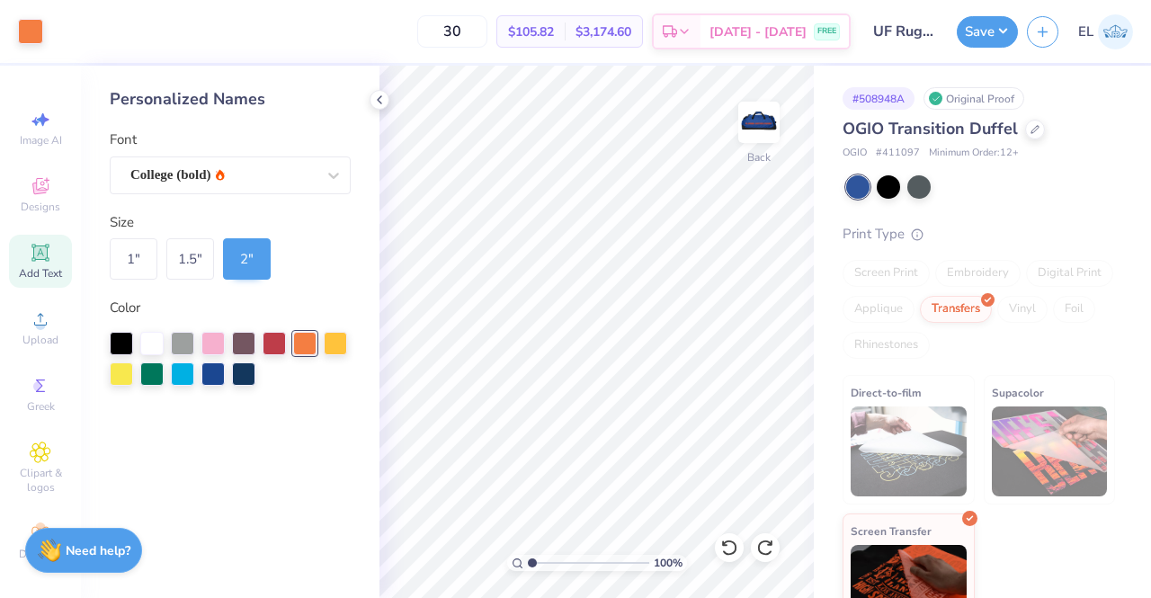
scroll to position [44, 0]
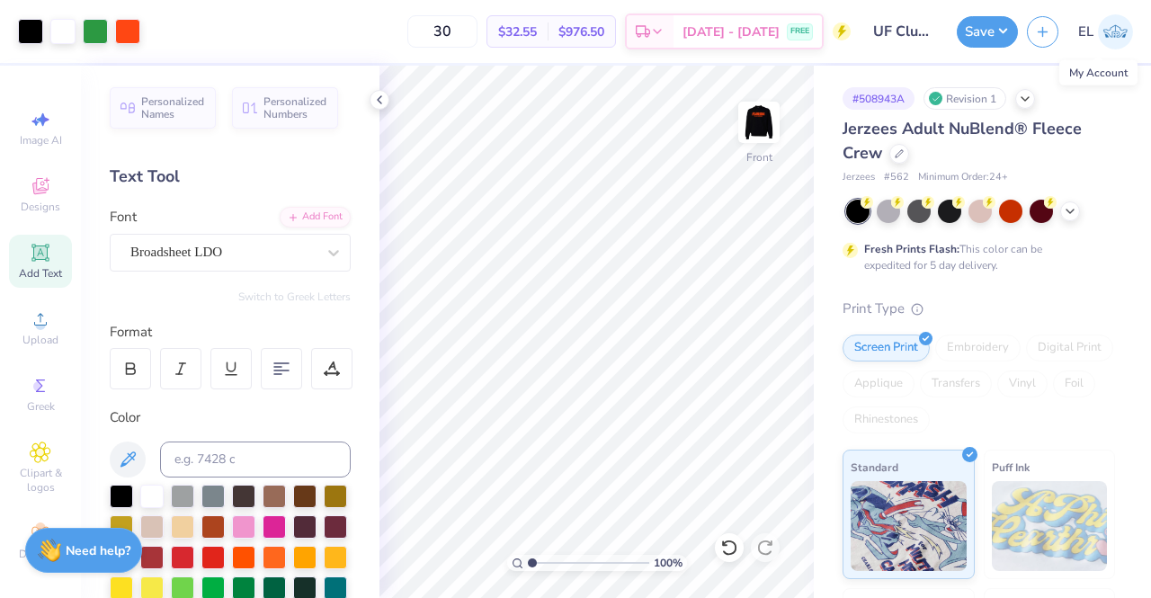
click at [1111, 33] on img at bounding box center [1115, 31] width 35 height 35
